Goal: Navigation & Orientation: Find specific page/section

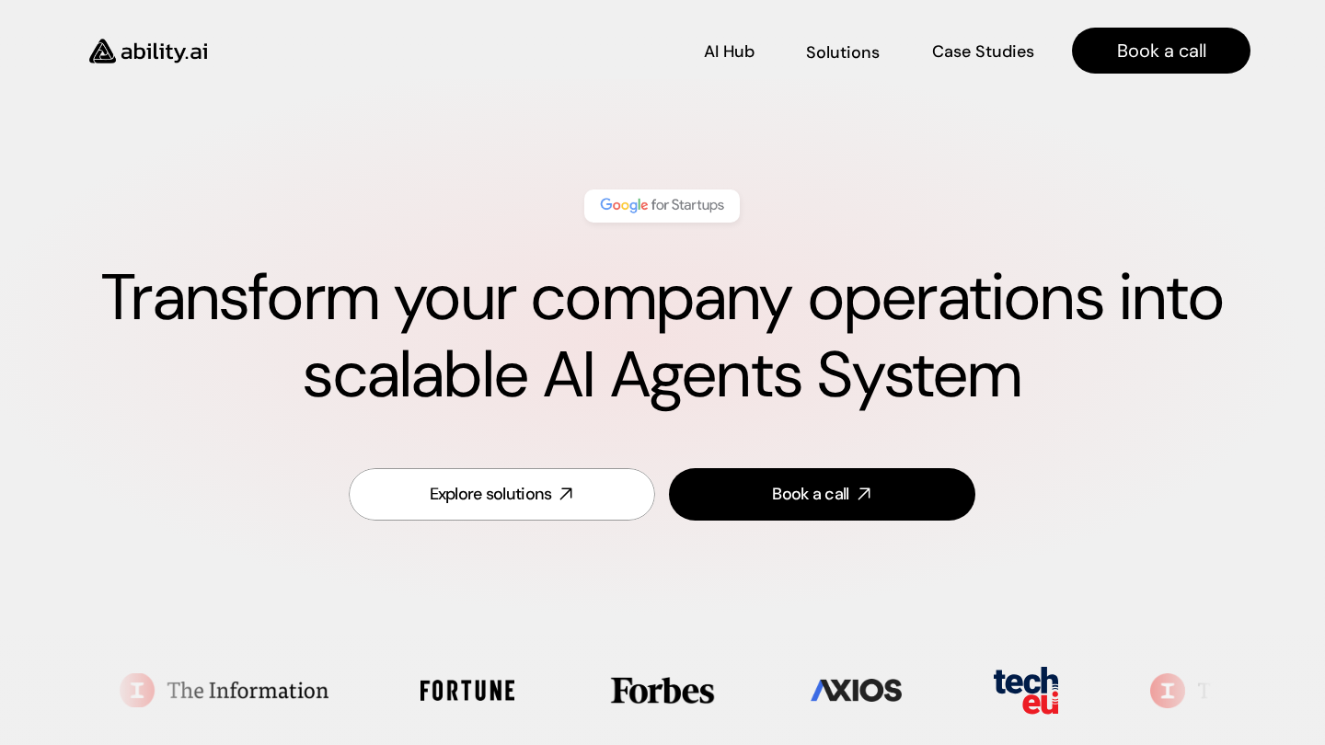
scroll to position [0, 1]
click at [721, 52] on p "AI Hub" at bounding box center [731, 51] width 51 height 23
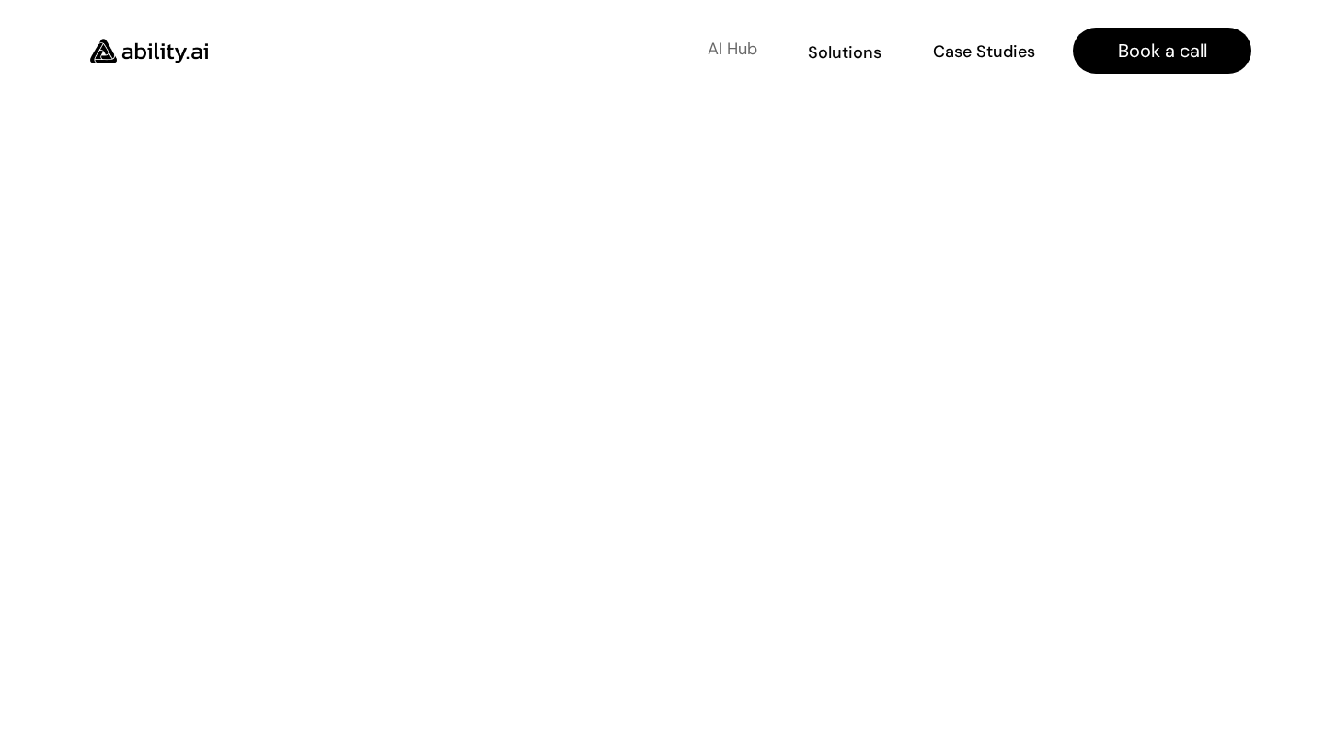
click at [743, 55] on p "AI Hub" at bounding box center [733, 49] width 50 height 23
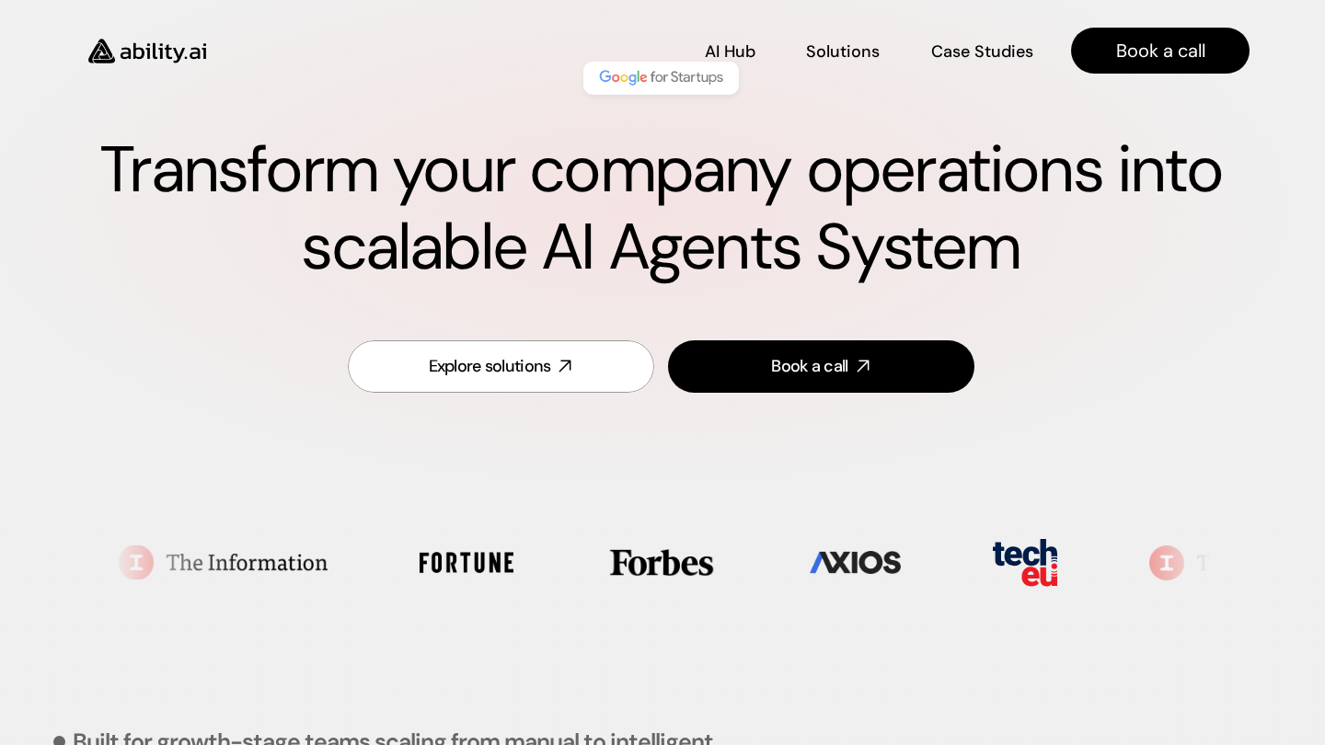
scroll to position [128, 2]
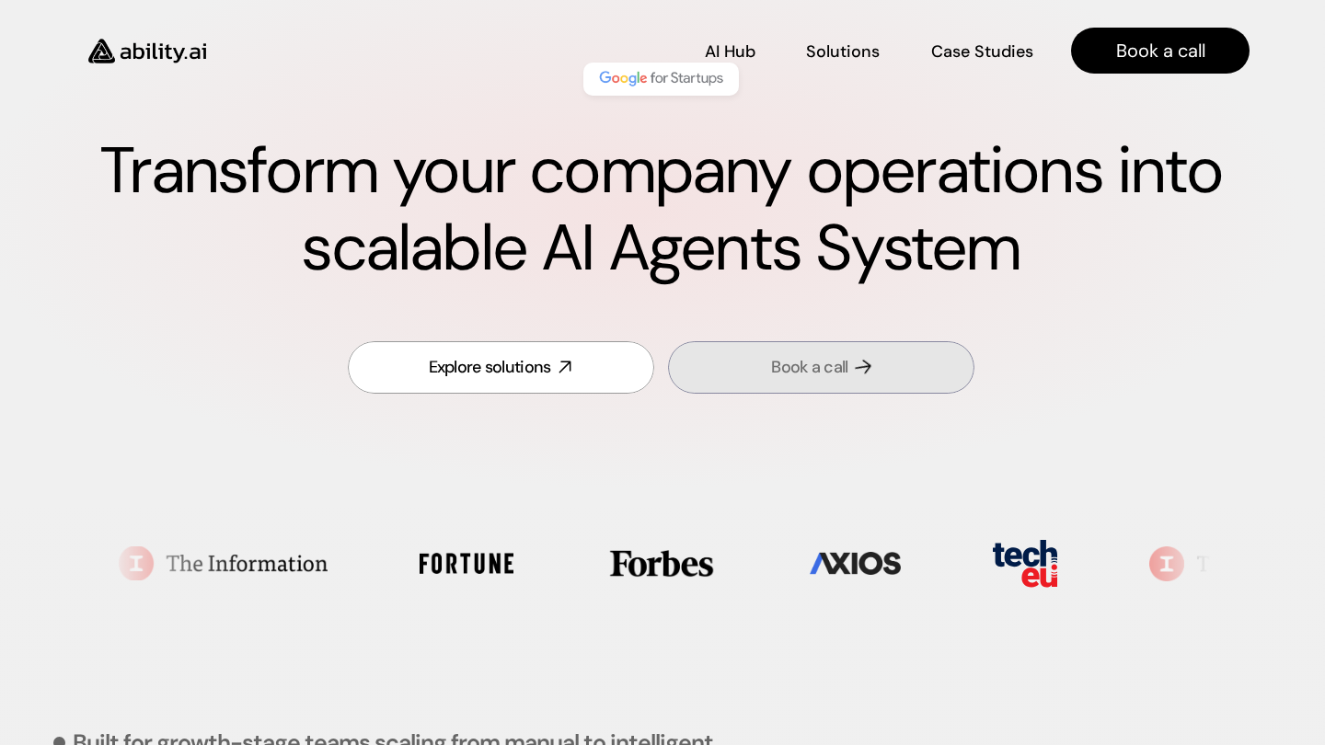
click at [782, 367] on div "Book a call" at bounding box center [809, 367] width 76 height 23
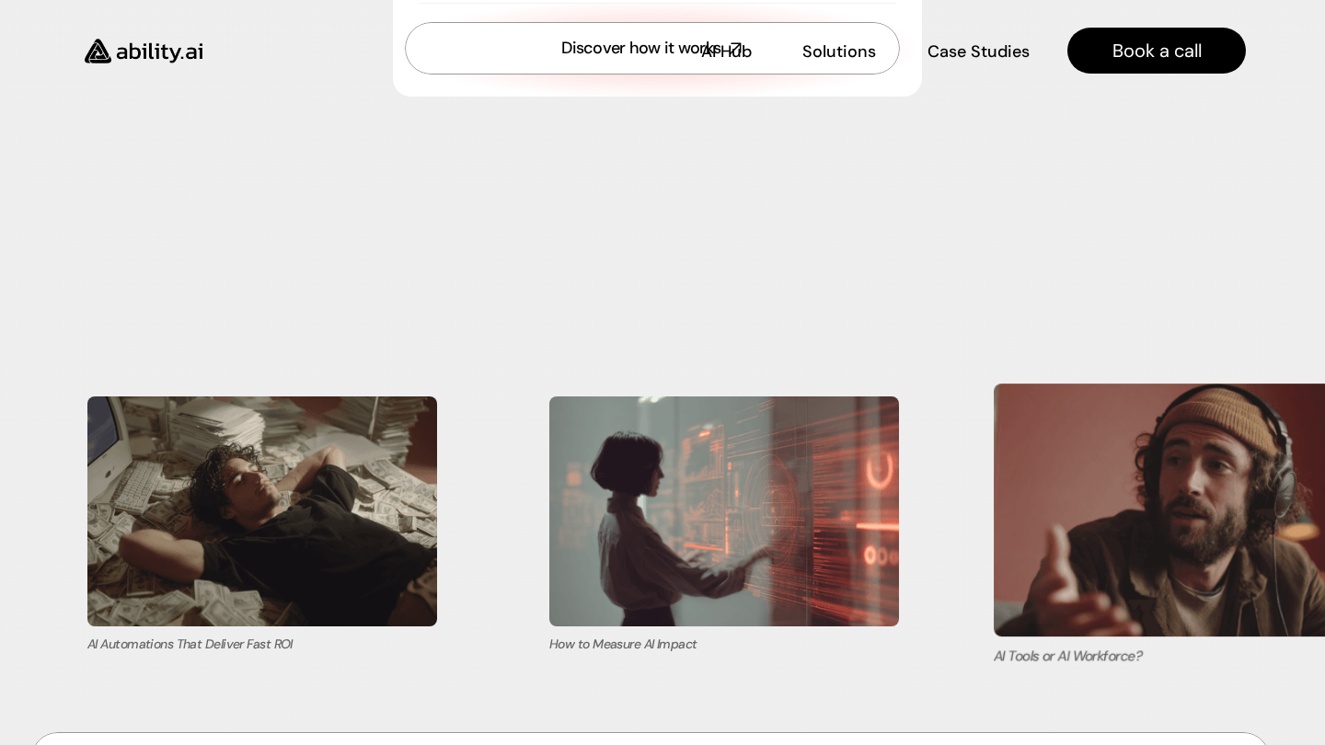
scroll to position [7496, 6]
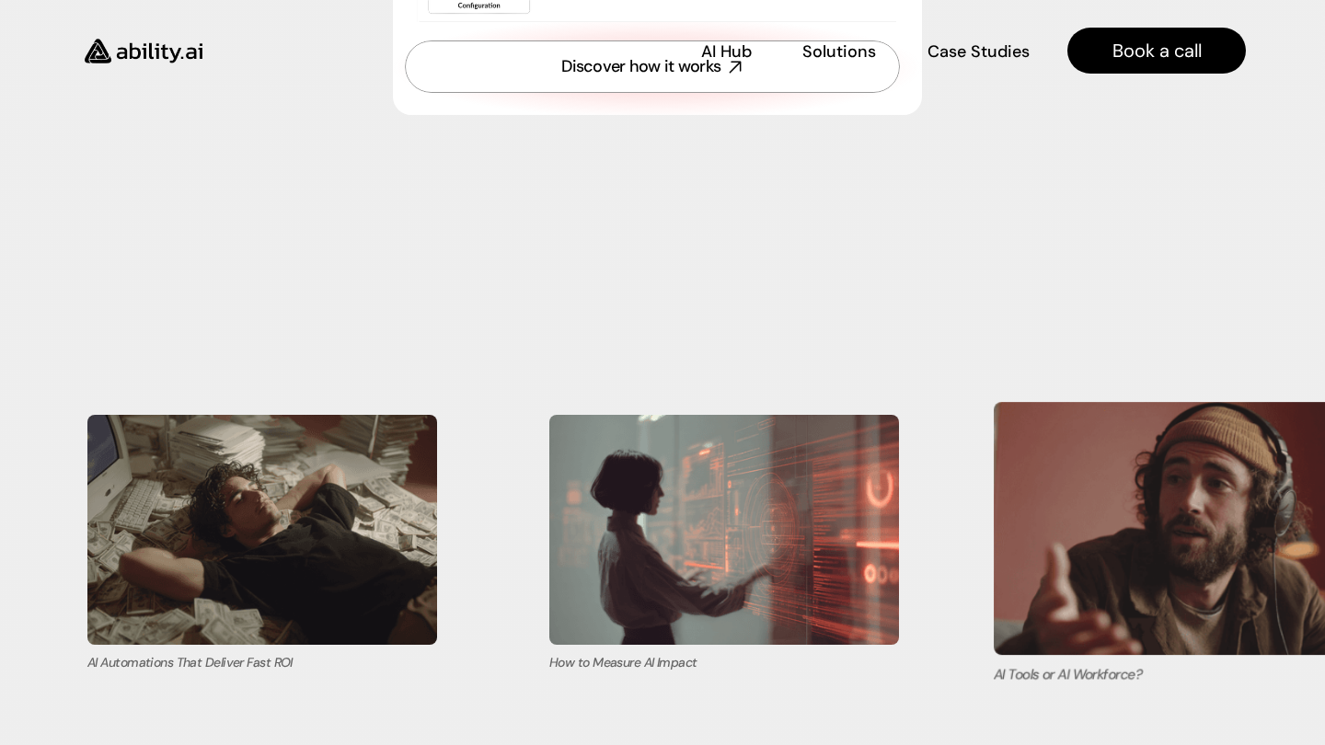
click at [1099, 483] on img at bounding box center [1186, 528] width 385 height 253
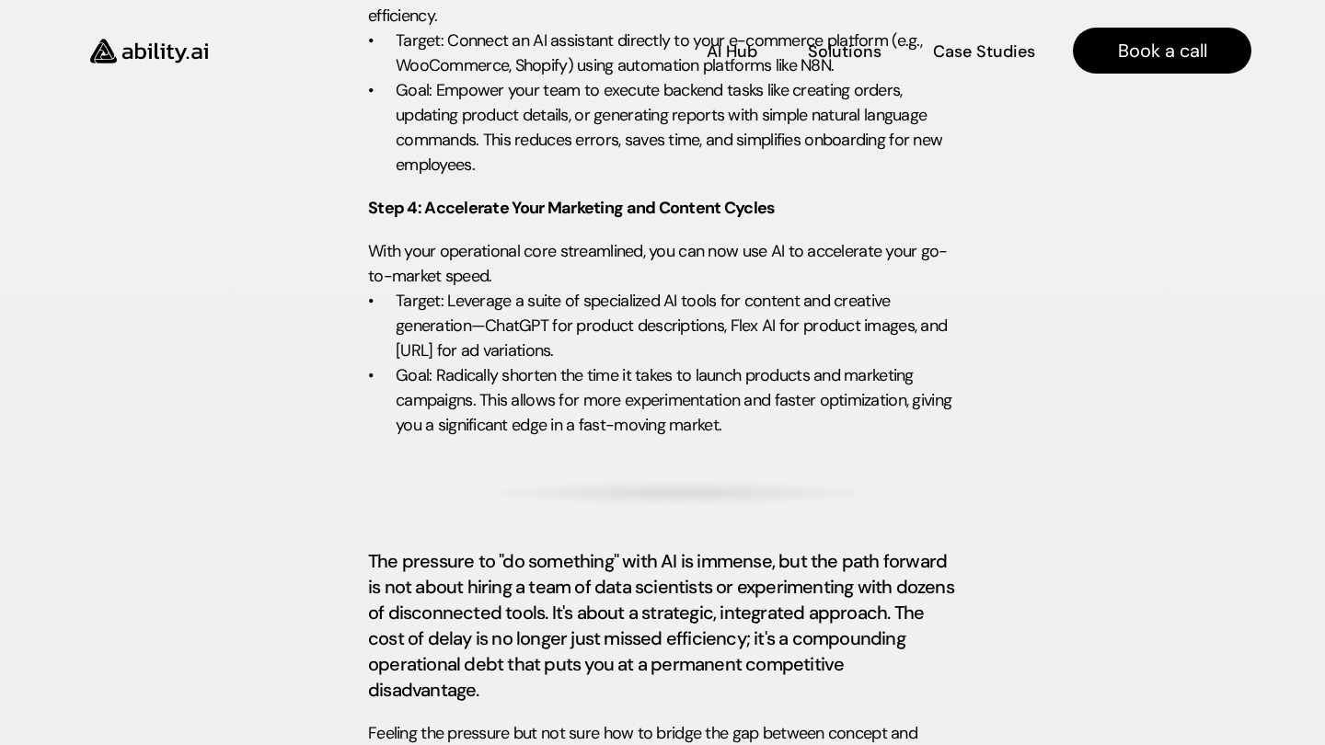
scroll to position [4412, 0]
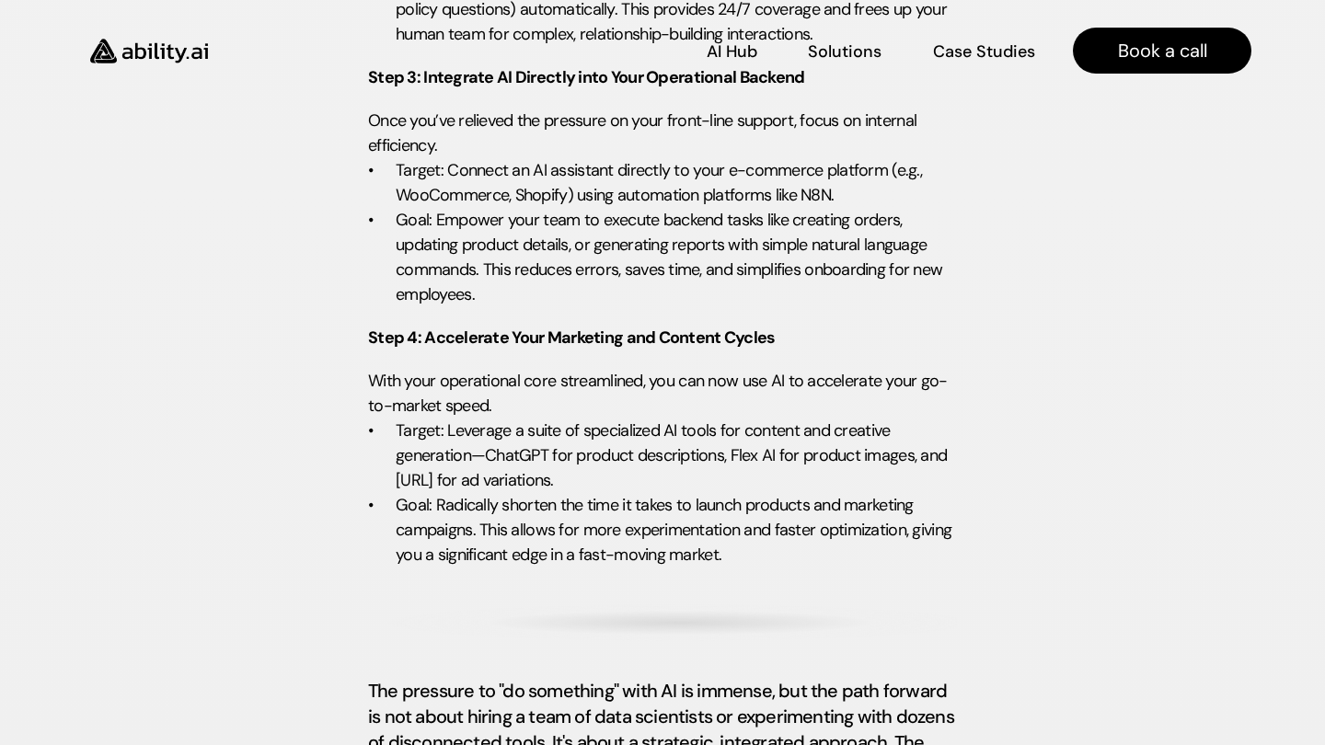
click at [167, 43] on img at bounding box center [149, 51] width 151 height 58
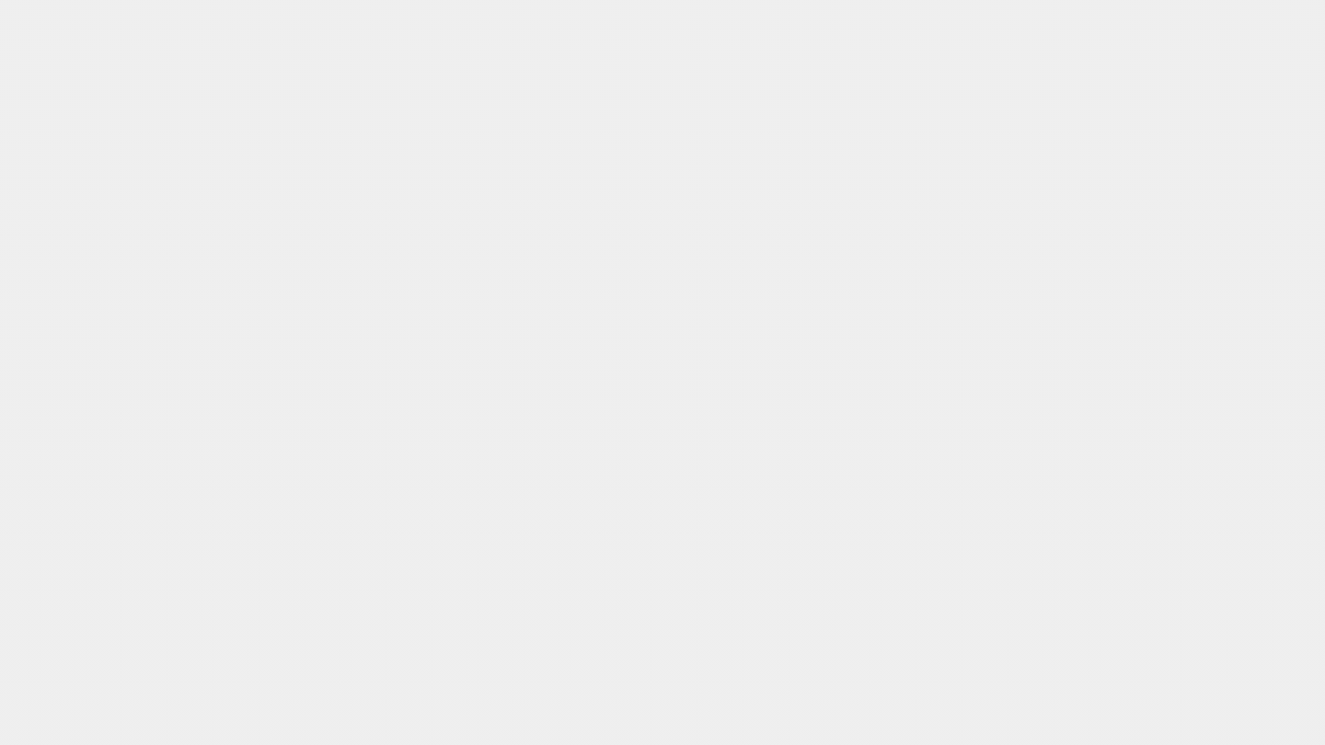
scroll to position [5487, 1]
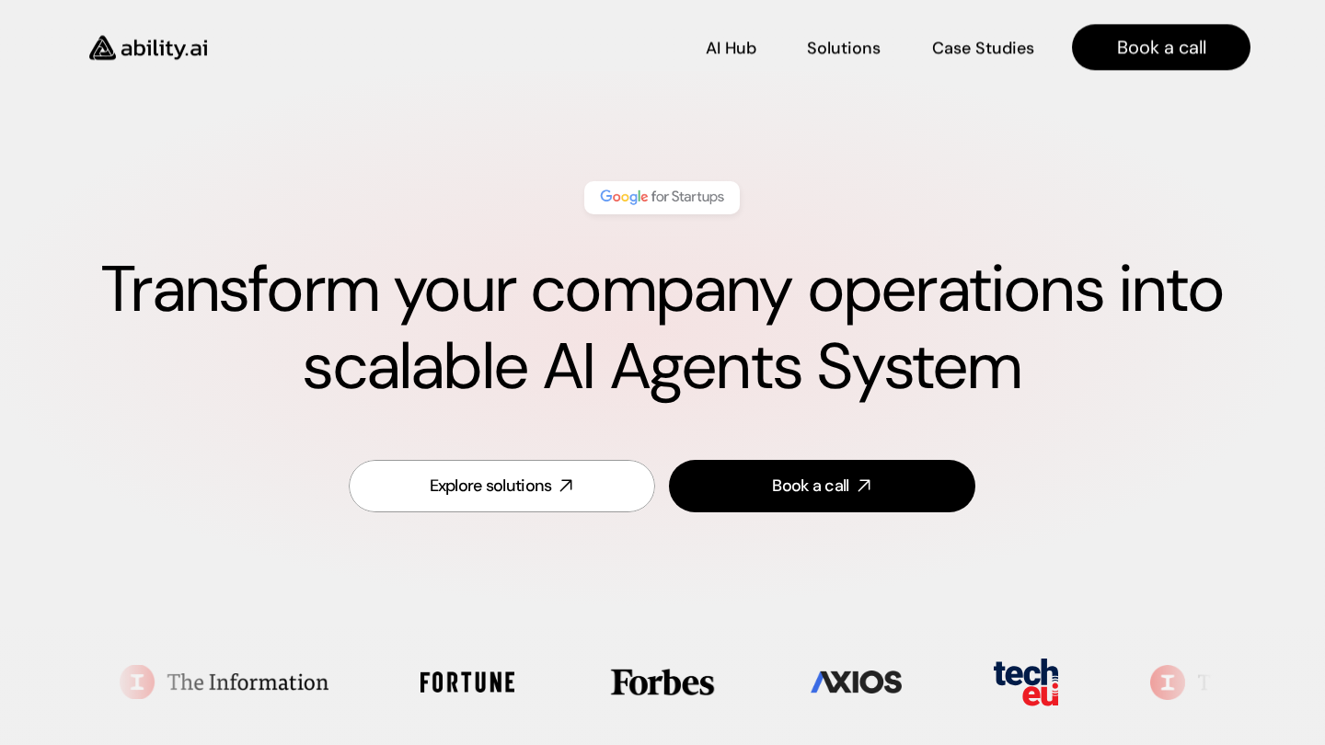
scroll to position [0, 1]
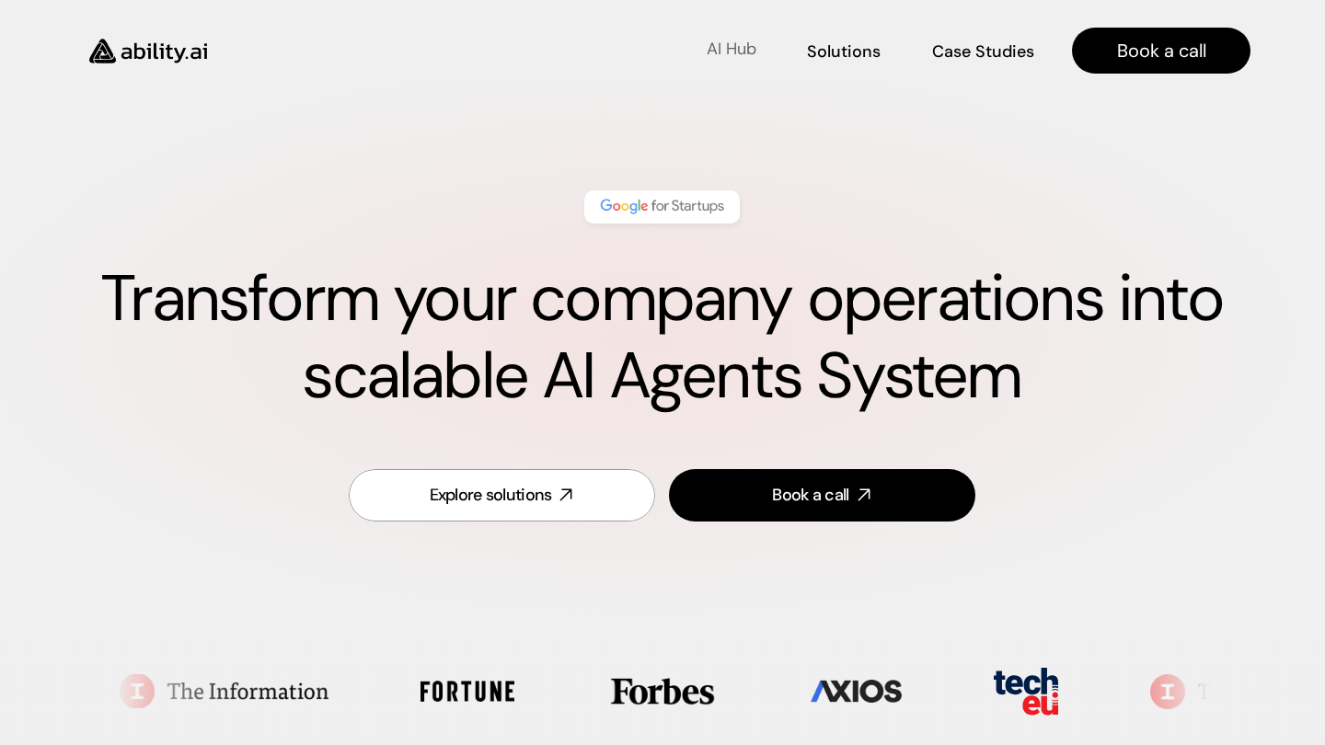
click at [728, 41] on p "AI Hub" at bounding box center [732, 49] width 50 height 23
